Goal: Navigation & Orientation: Find specific page/section

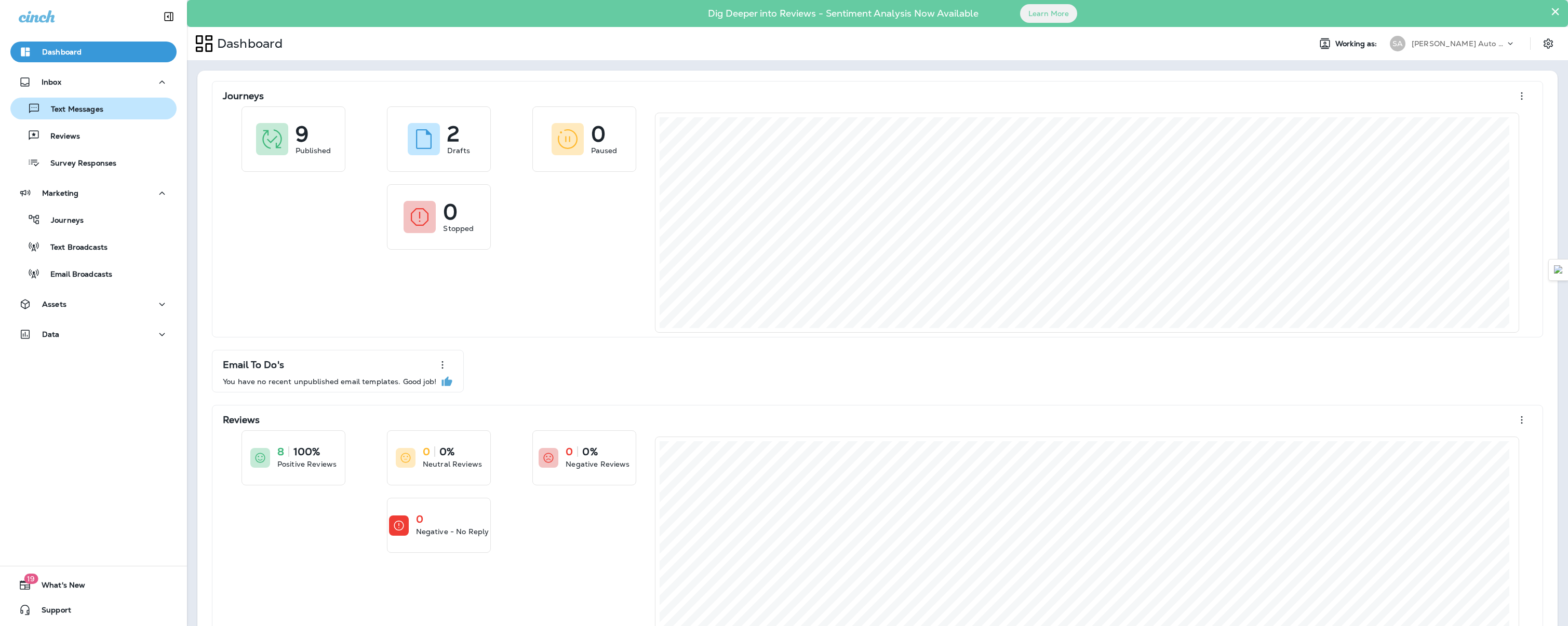
click at [105, 109] on div "Text Messages" at bounding box center [93, 108] width 158 height 16
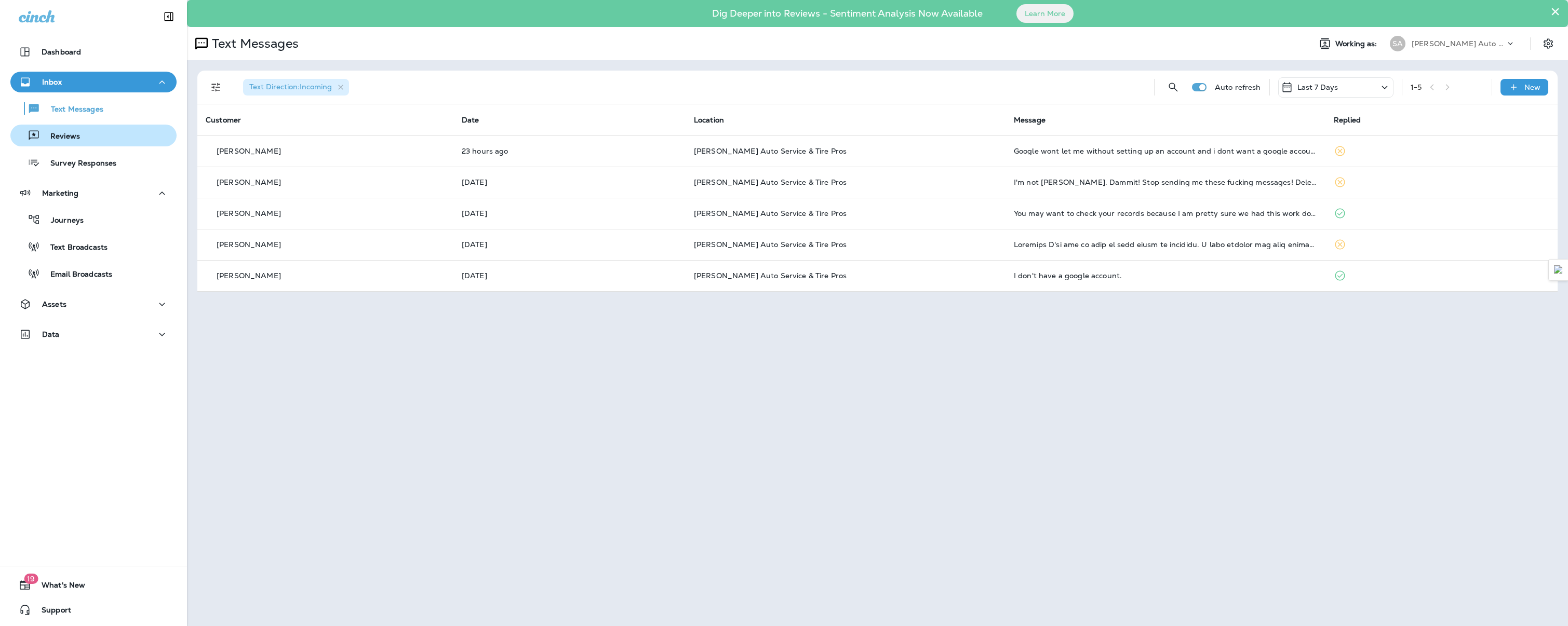
click at [84, 134] on div "Reviews" at bounding box center [93, 136] width 158 height 16
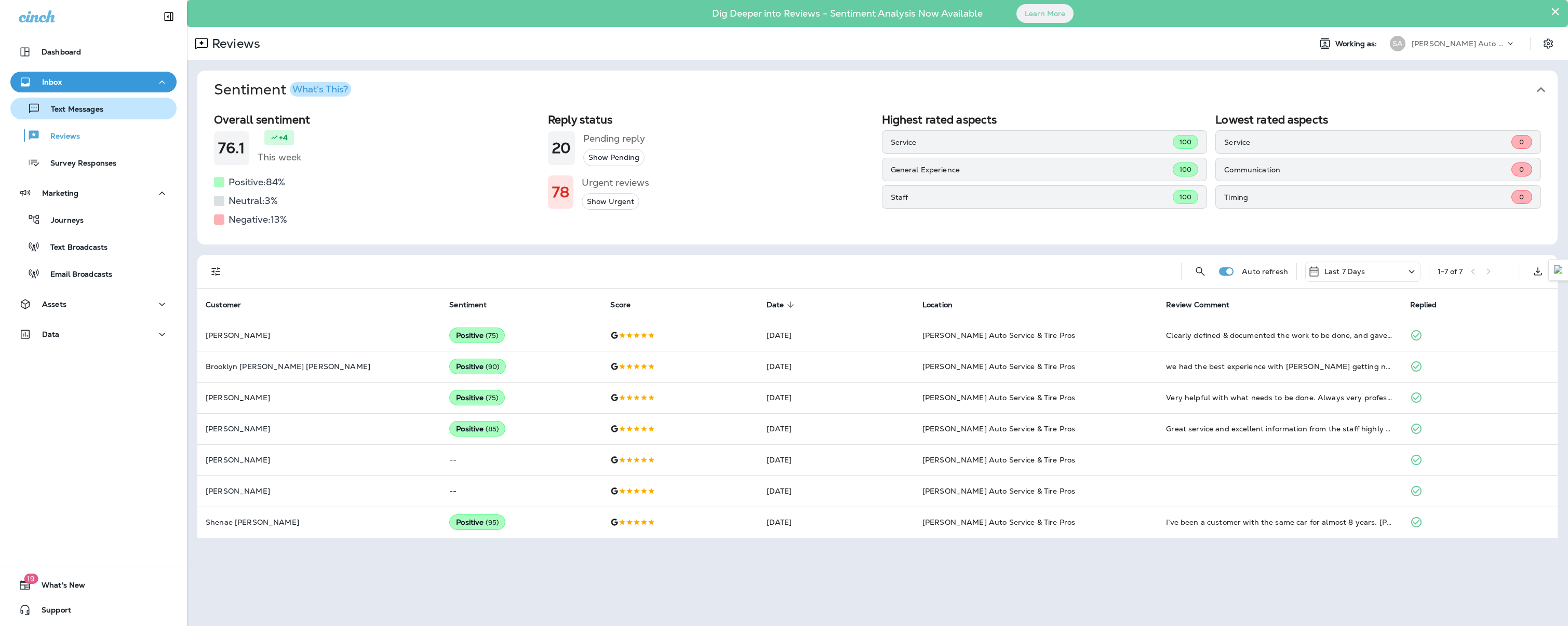
click at [87, 116] on div "Text Messages" at bounding box center [59, 108] width 89 height 16
